Goal: Information Seeking & Learning: Compare options

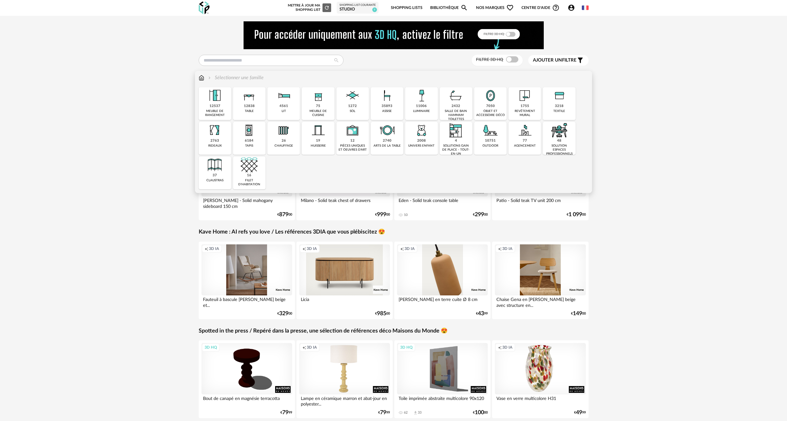
click at [202, 79] on img at bounding box center [202, 77] width 6 height 7
click at [527, 101] on img at bounding box center [524, 95] width 17 height 17
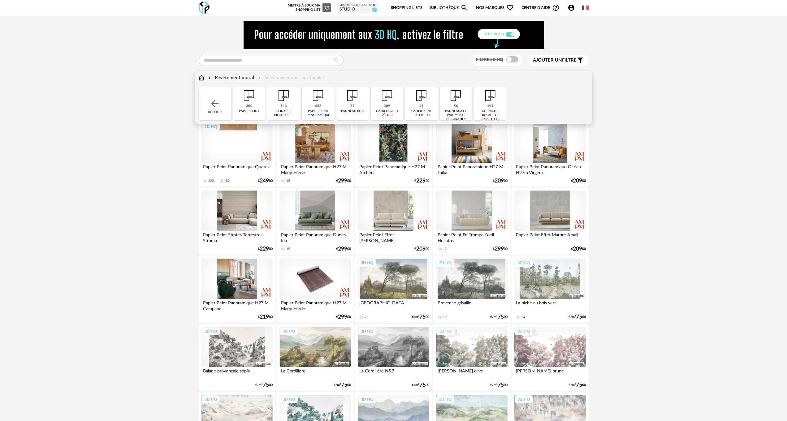
click at [281, 105] on div "143" at bounding box center [283, 106] width 6 height 5
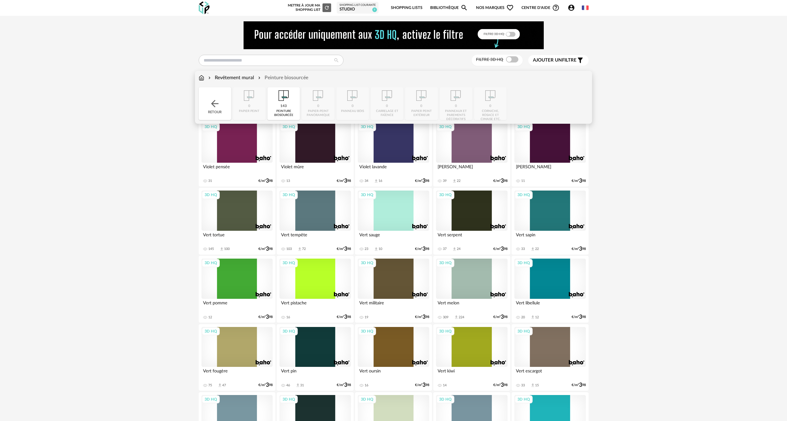
click at [221, 74] on div "Revêtement mural" at bounding box center [230, 77] width 47 height 7
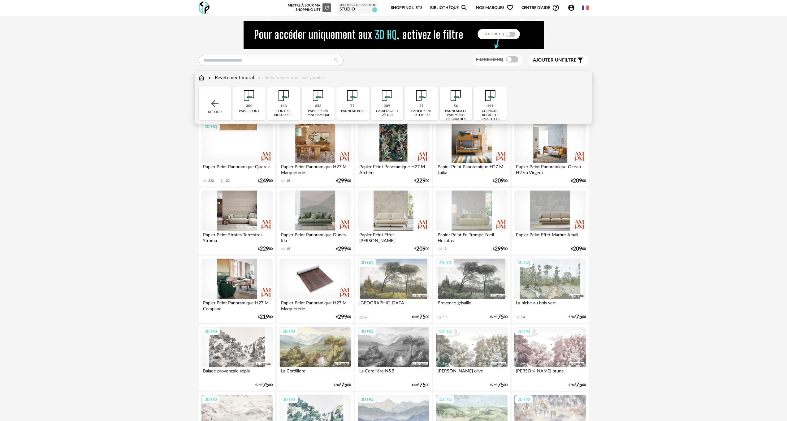
click at [389, 110] on div "carrelage et faïence" at bounding box center [386, 113] width 29 height 8
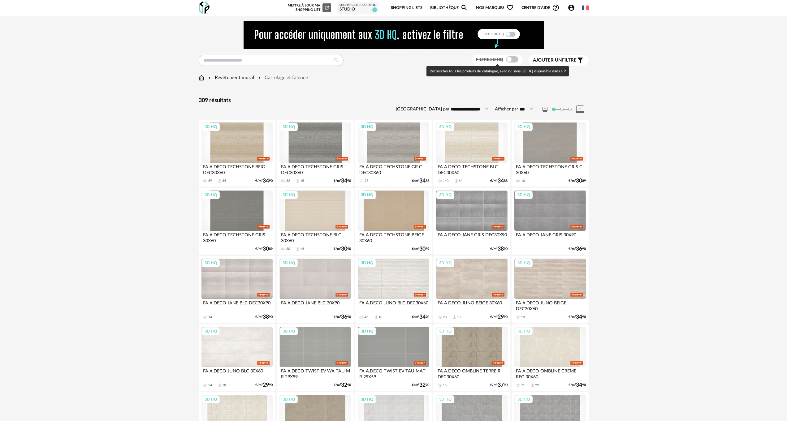
click at [514, 59] on span at bounding box center [512, 59] width 12 height 6
click at [557, 59] on span "Ajouter un" at bounding box center [547, 60] width 29 height 5
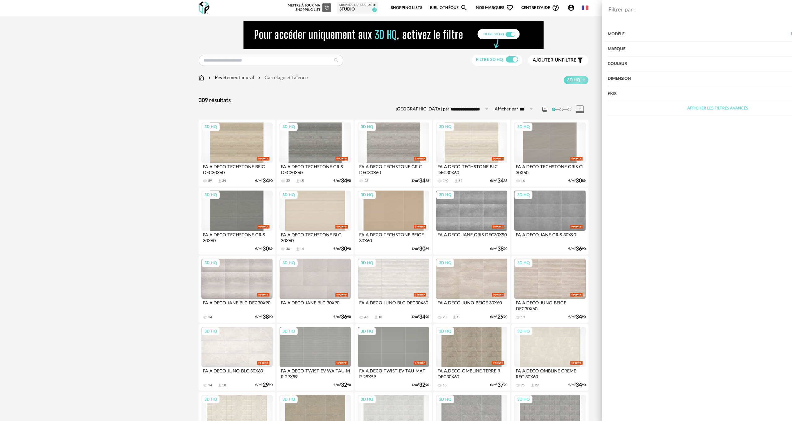
click at [572, 60] on div "Couleur" at bounding box center [670, 64] width 220 height 15
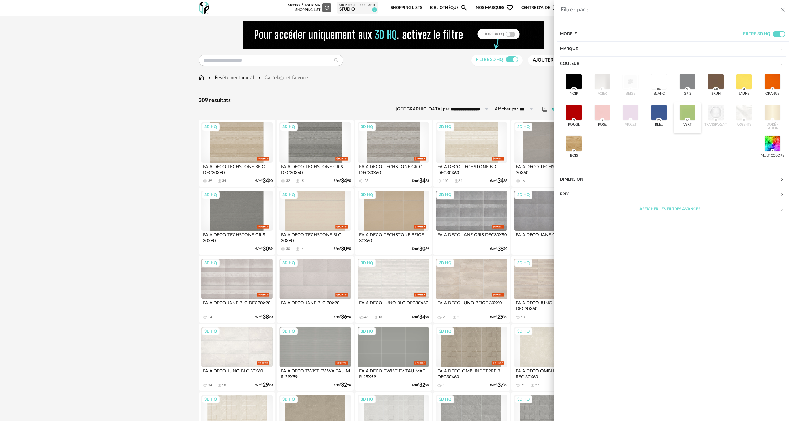
click at [686, 106] on div at bounding box center [687, 113] width 16 height 16
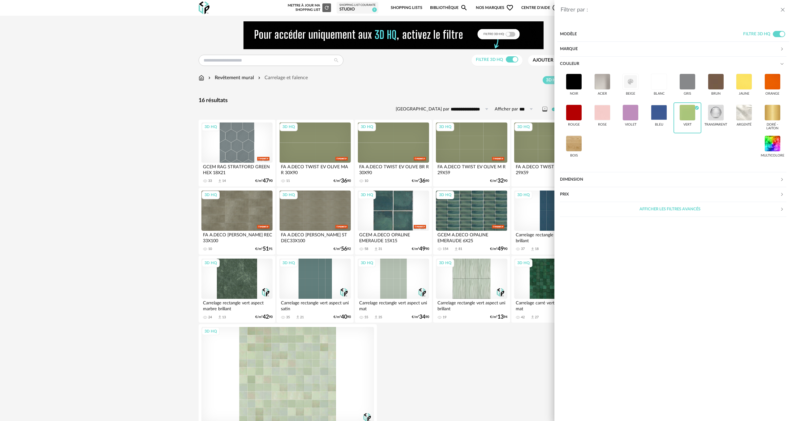
click at [148, 195] on div "Filtrer par : Modèle Filtre 3D HQ Marque &tradition 0 101 Copenhagen 0 366 Conc…" at bounding box center [396, 210] width 792 height 421
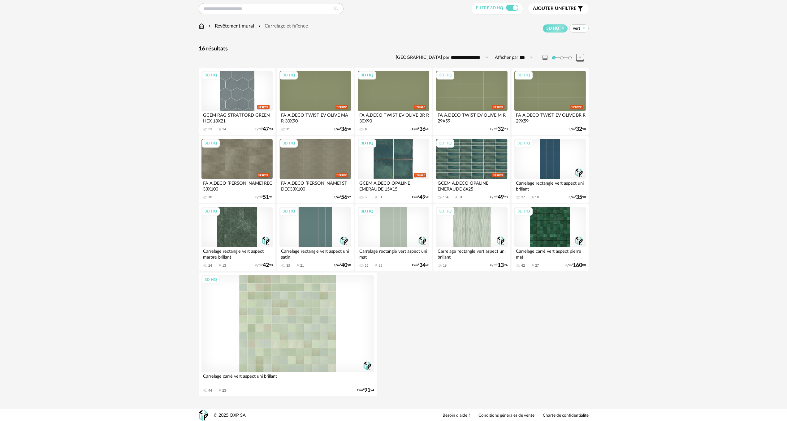
scroll to position [53, 0]
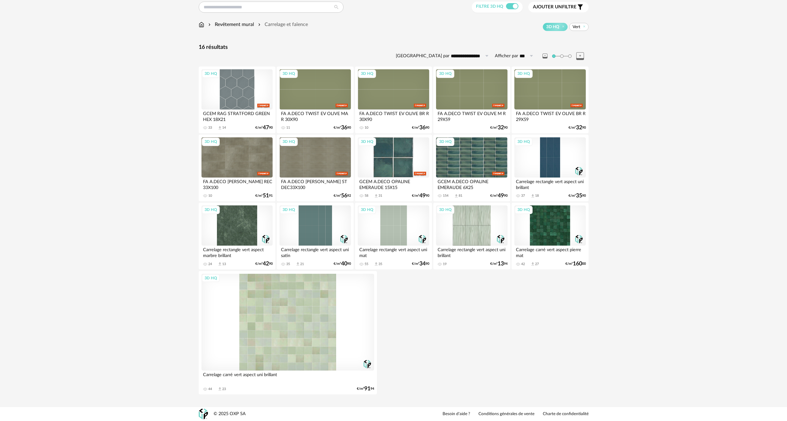
click at [240, 221] on div "3D HQ" at bounding box center [236, 225] width 71 height 40
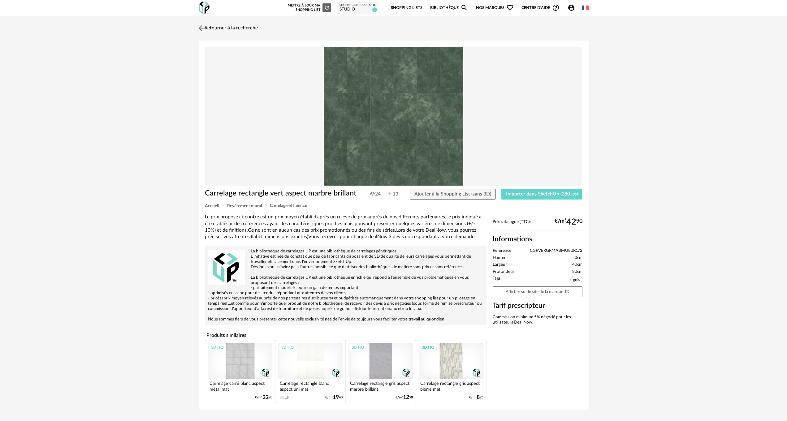
click at [207, 29] on link "Retourner à la recherche" at bounding box center [227, 28] width 61 height 14
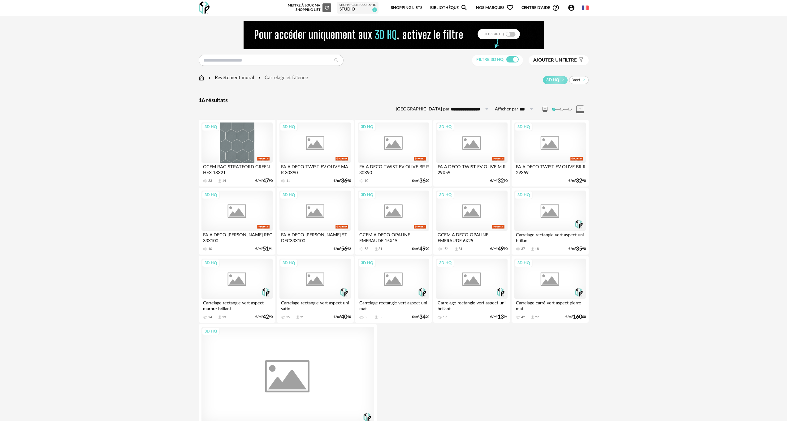
scroll to position [53, 0]
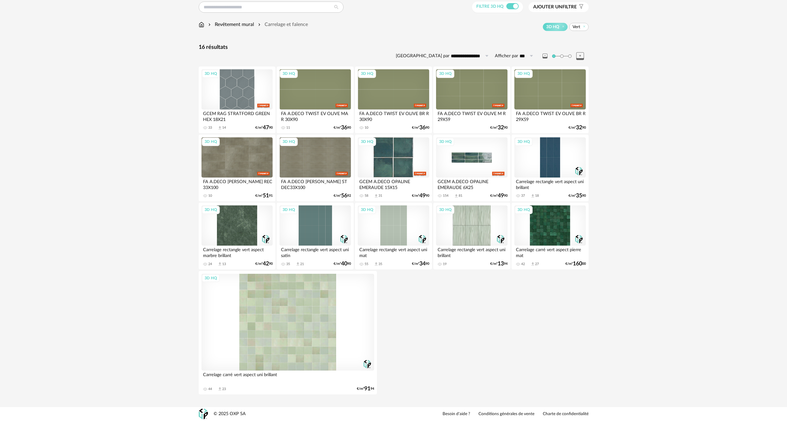
click at [460, 156] on div "3D HQ" at bounding box center [471, 157] width 71 height 40
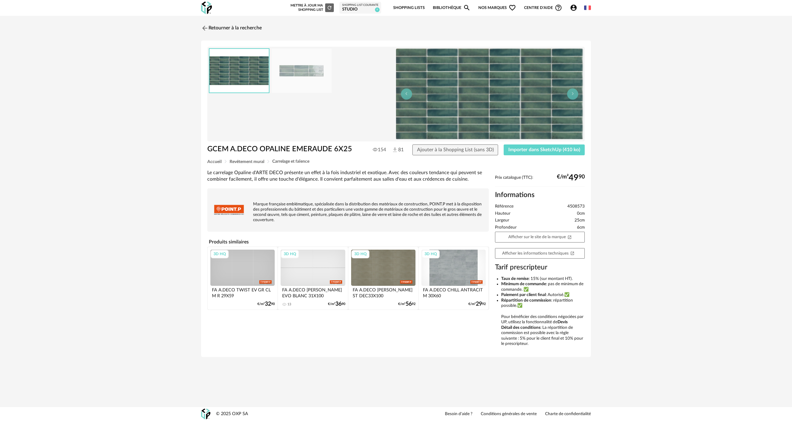
click at [291, 72] on img at bounding box center [302, 71] width 60 height 44
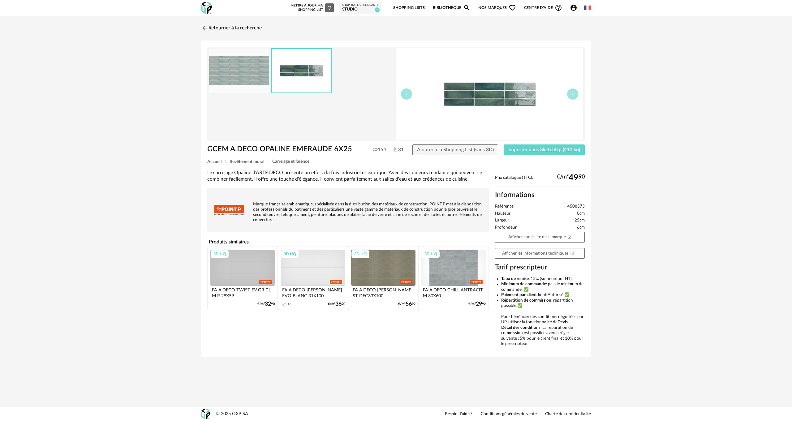
click at [313, 73] on img at bounding box center [301, 71] width 59 height 44
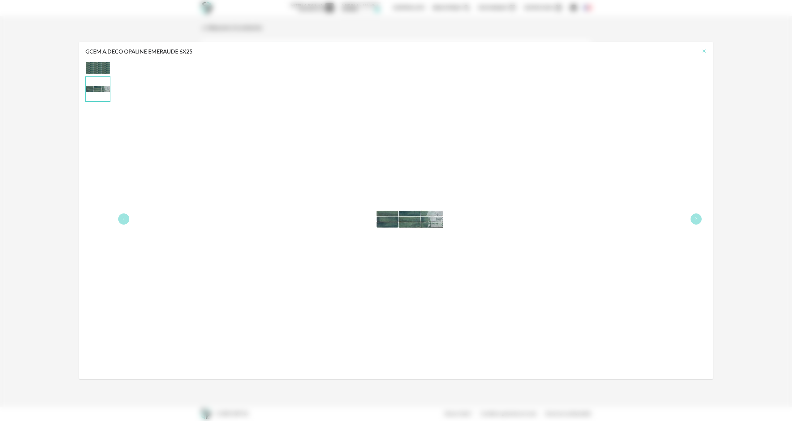
click at [703, 51] on icon "Close" at bounding box center [704, 51] width 5 height 5
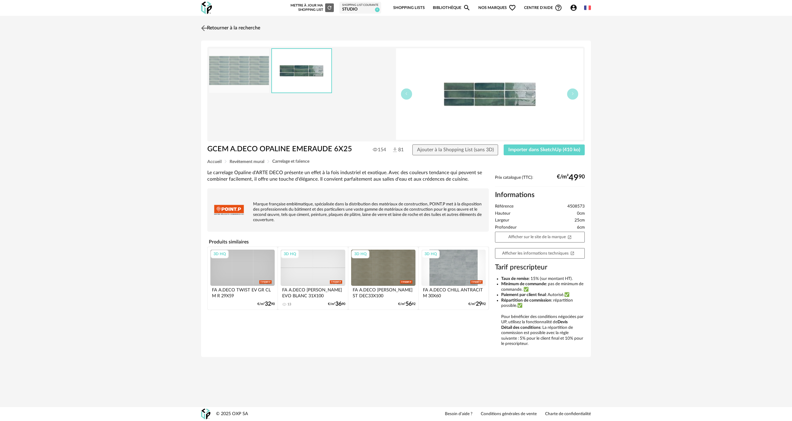
click at [208, 26] on img at bounding box center [204, 28] width 9 height 9
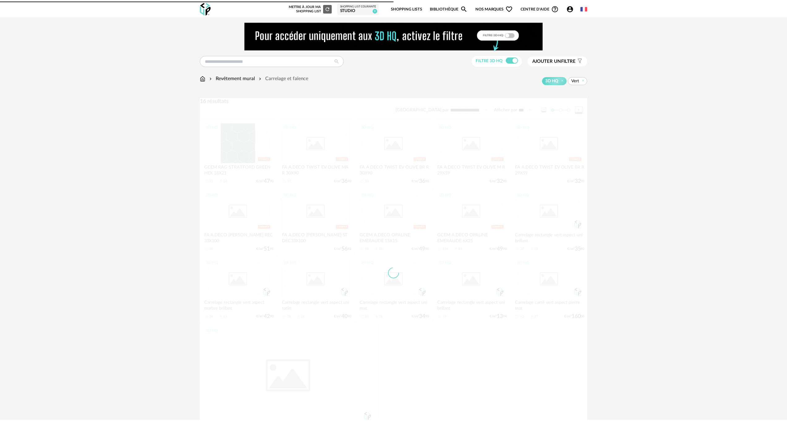
scroll to position [53, 0]
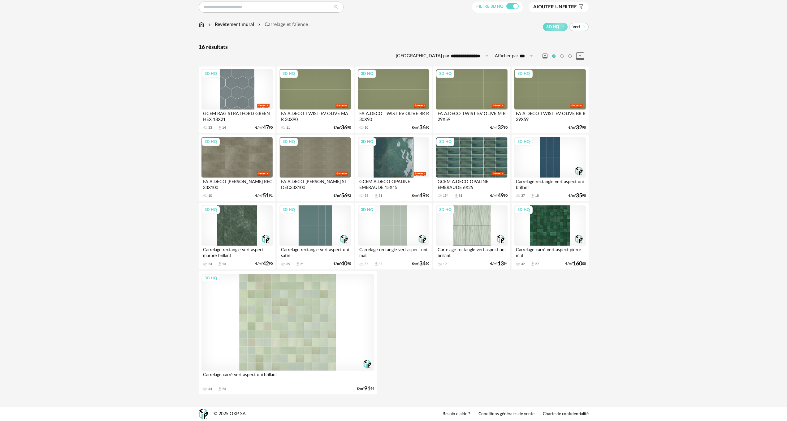
click at [396, 153] on div "3D HQ" at bounding box center [393, 157] width 71 height 40
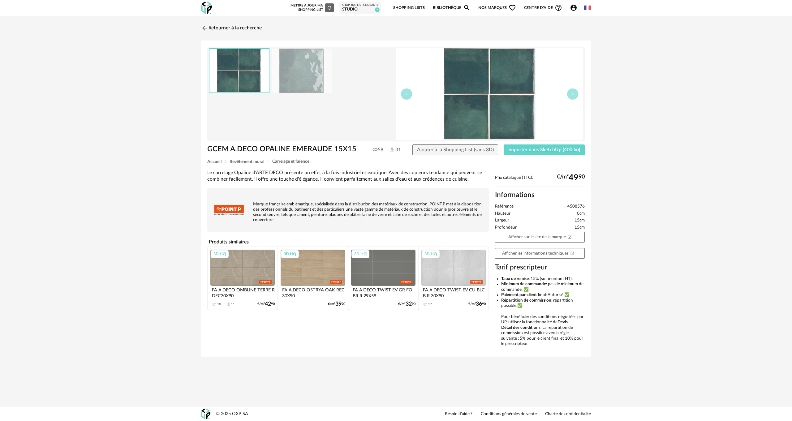
click at [301, 79] on img at bounding box center [302, 71] width 60 height 44
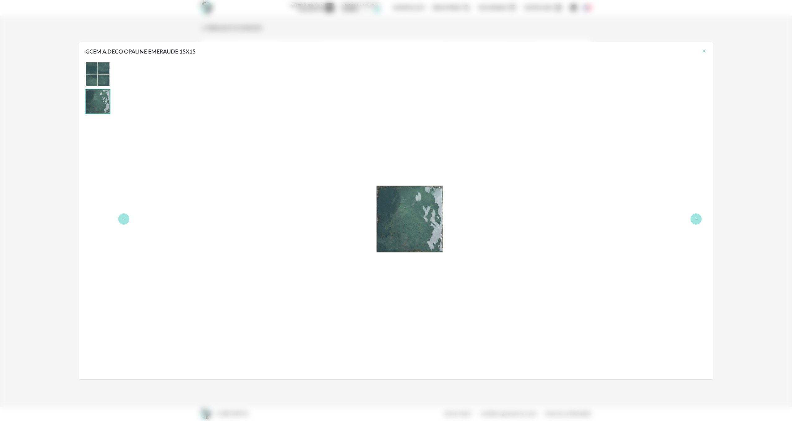
click at [704, 49] on icon "Close" at bounding box center [704, 51] width 5 height 5
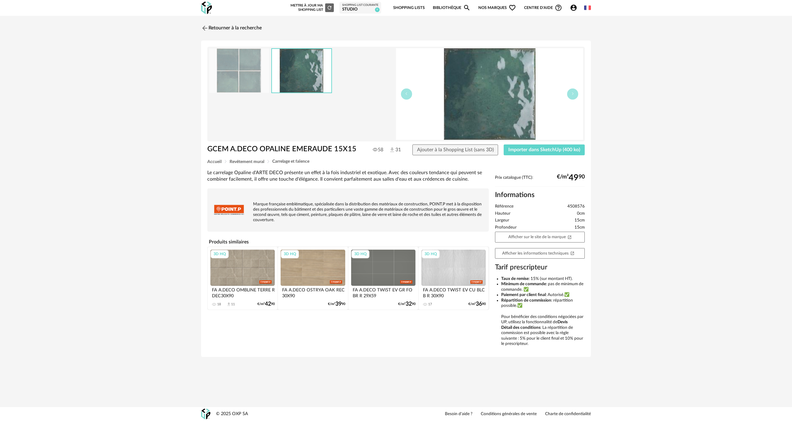
click at [665, 54] on div "Retourner à la recherche GCEM A.DECO OPALINE EMERAUDE 15X15 58 31 Ajouter à la …" at bounding box center [396, 192] width 792 height 353
